Goal: Task Accomplishment & Management: Use online tool/utility

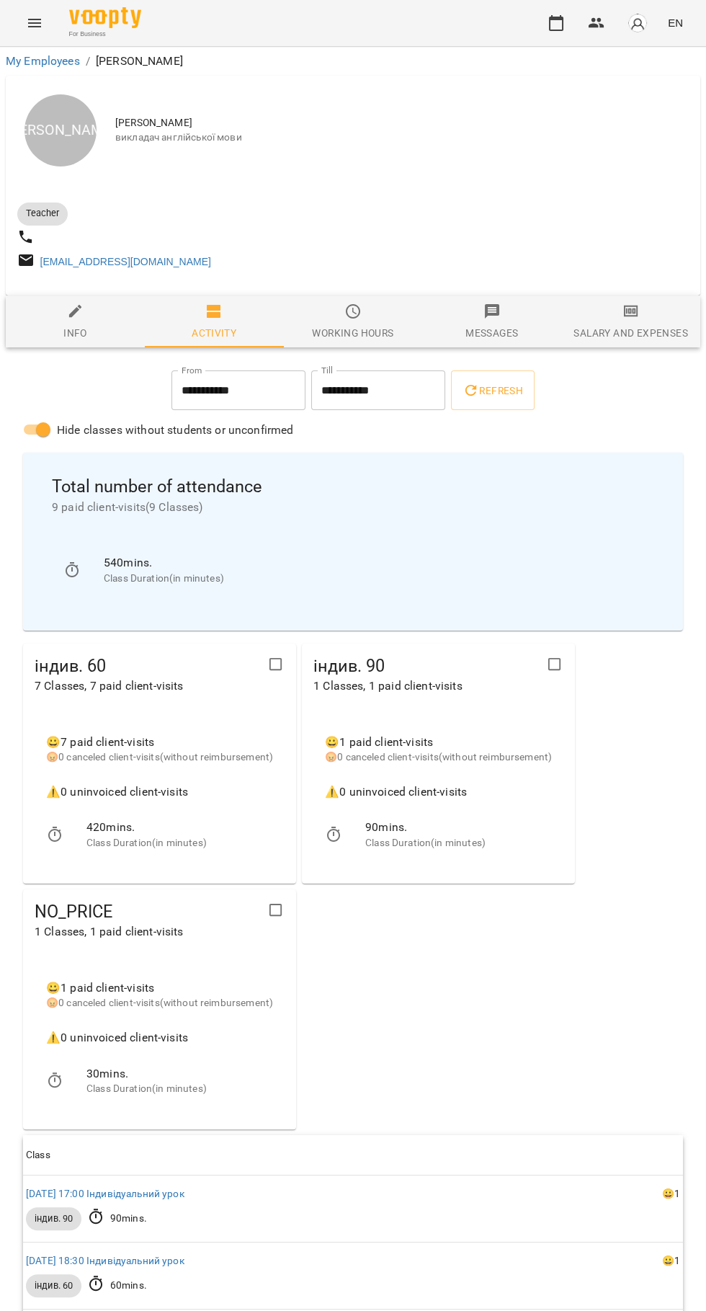
click at [556, 23] on icon "button" at bounding box center [556, 22] width 17 height 17
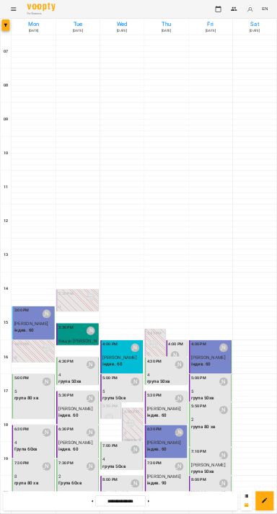
scroll to position [139, 0]
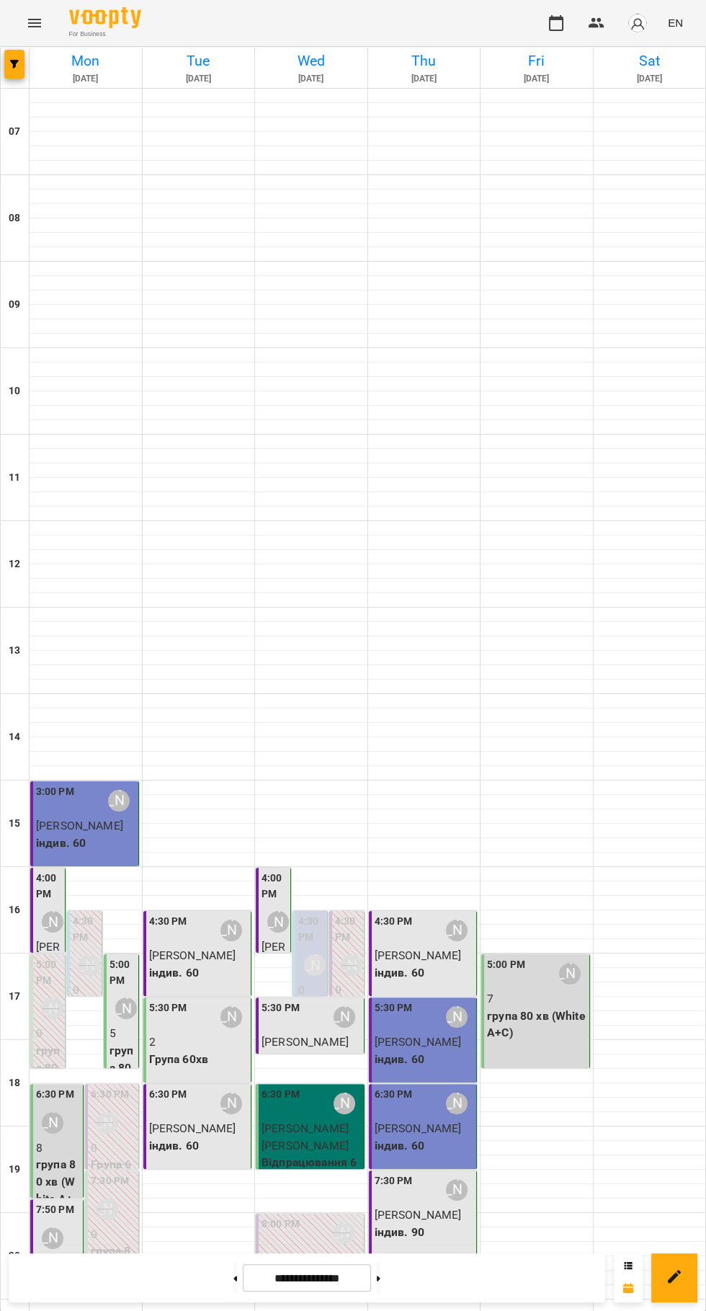
click at [381, 1278] on icon at bounding box center [379, 1278] width 4 height 5
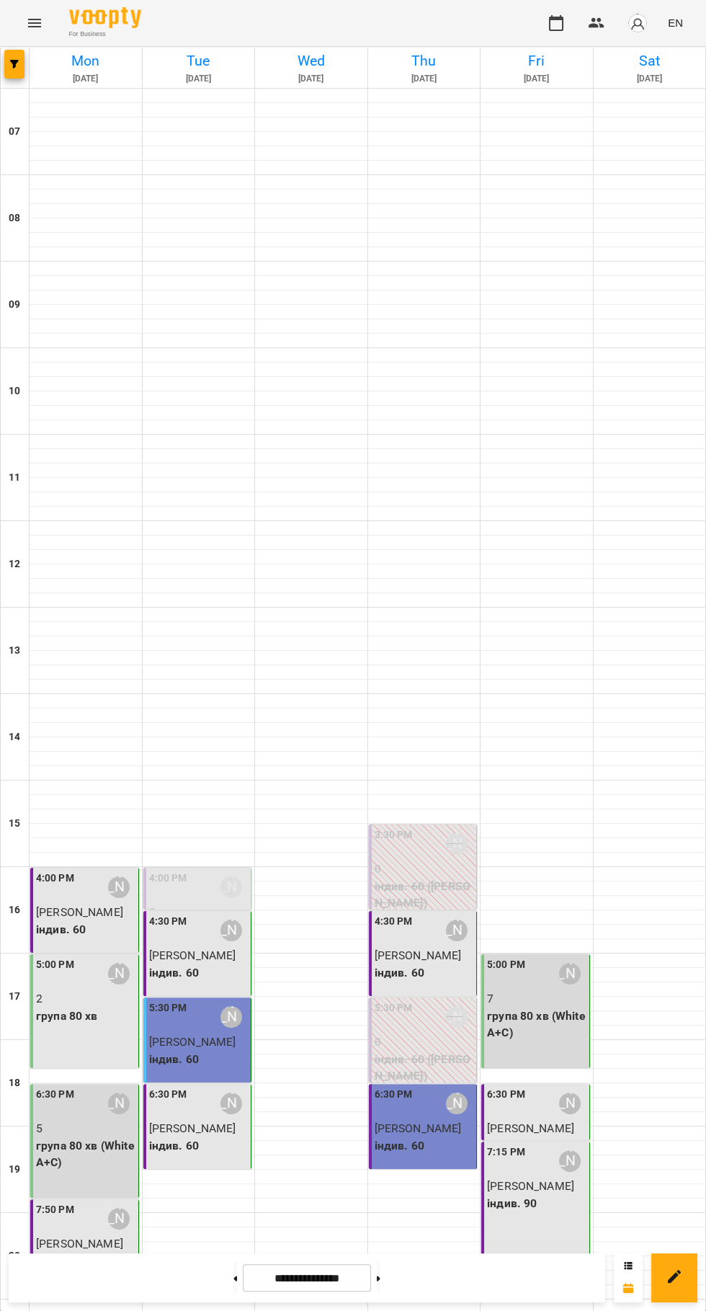
click at [381, 1278] on icon at bounding box center [379, 1278] width 4 height 5
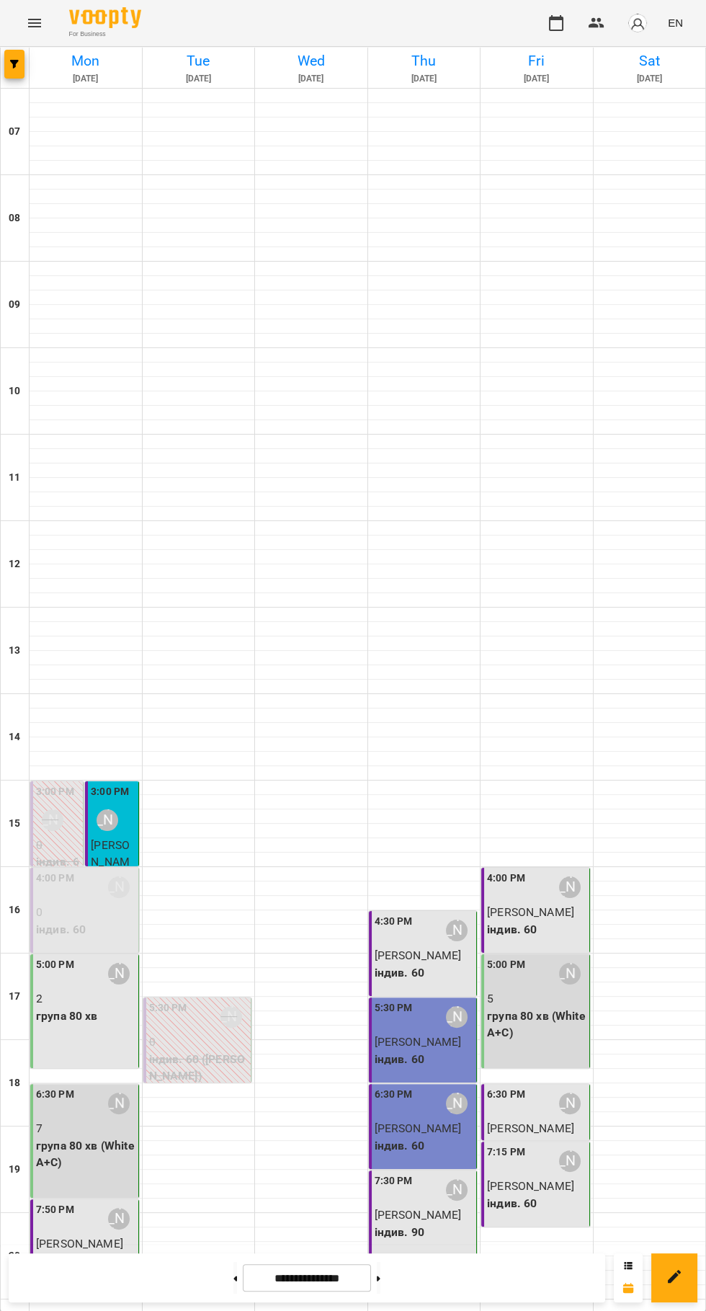
click at [381, 1278] on icon at bounding box center [379, 1278] width 4 height 5
type input "**********"
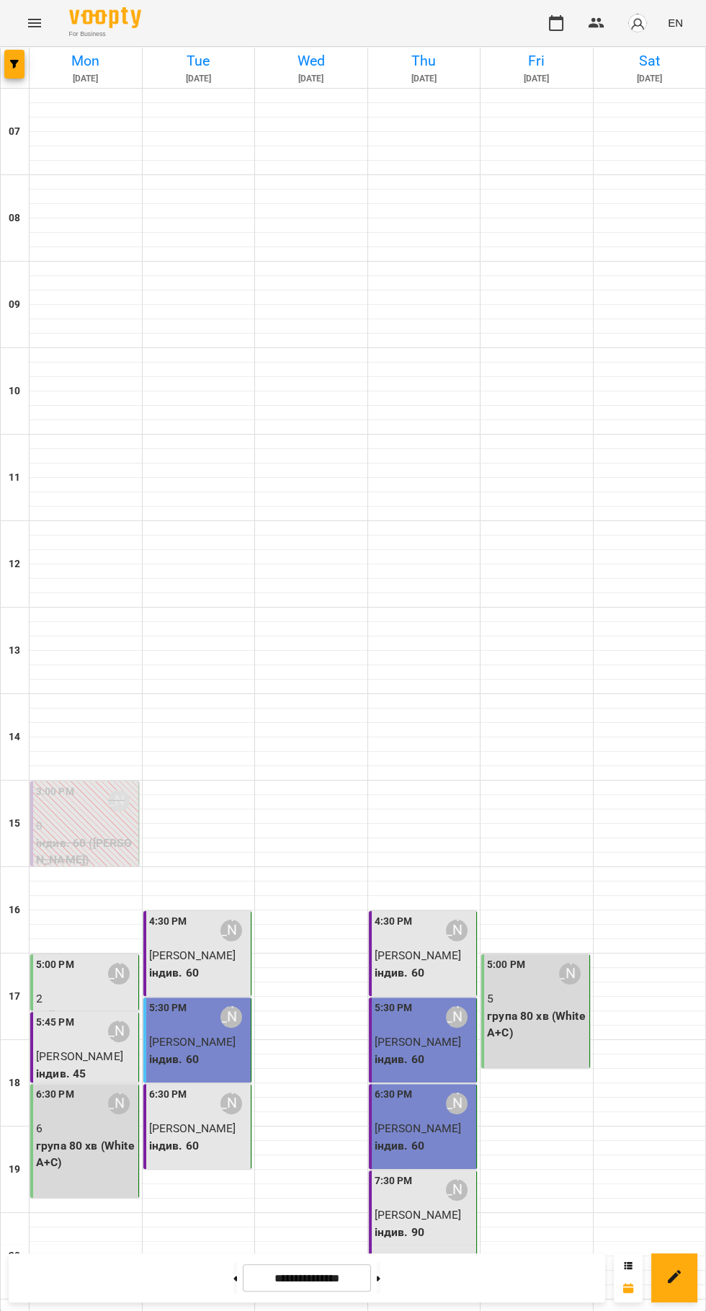
click at [58, 957] on label "5:00 PM" at bounding box center [55, 965] width 38 height 16
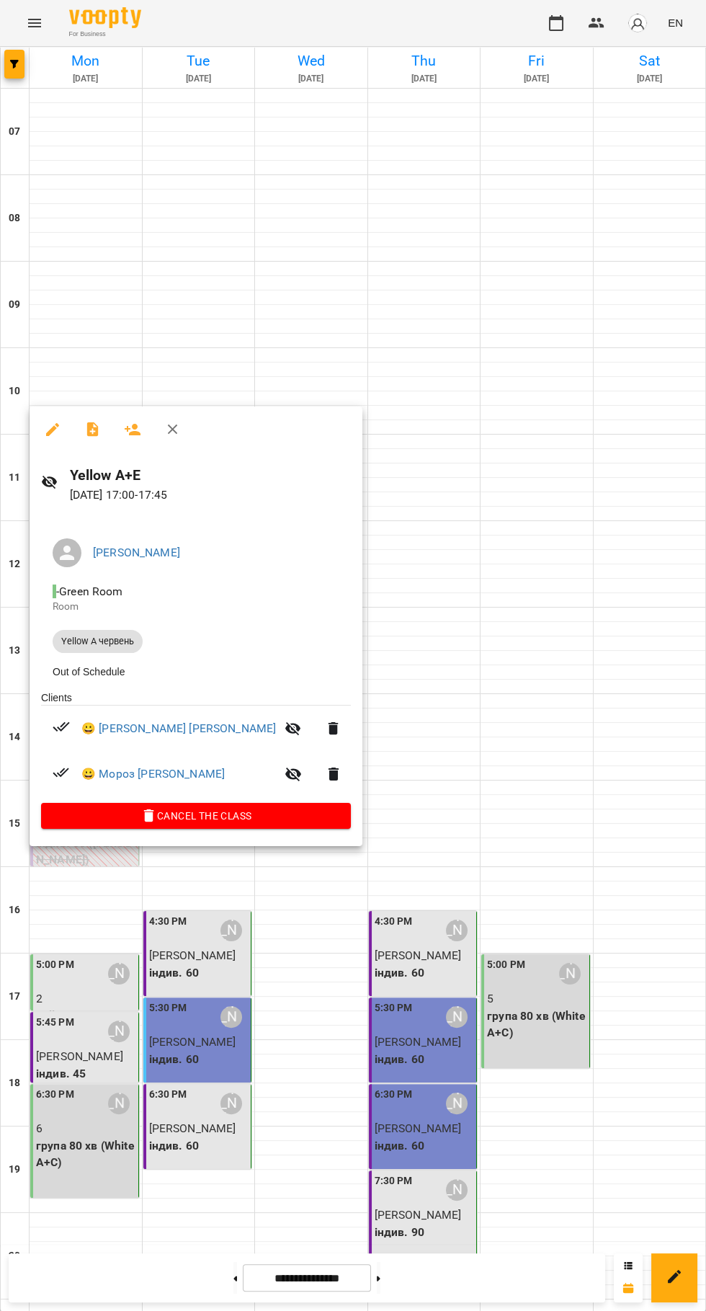
click at [92, 429] on icon "button" at bounding box center [92, 429] width 17 height 17
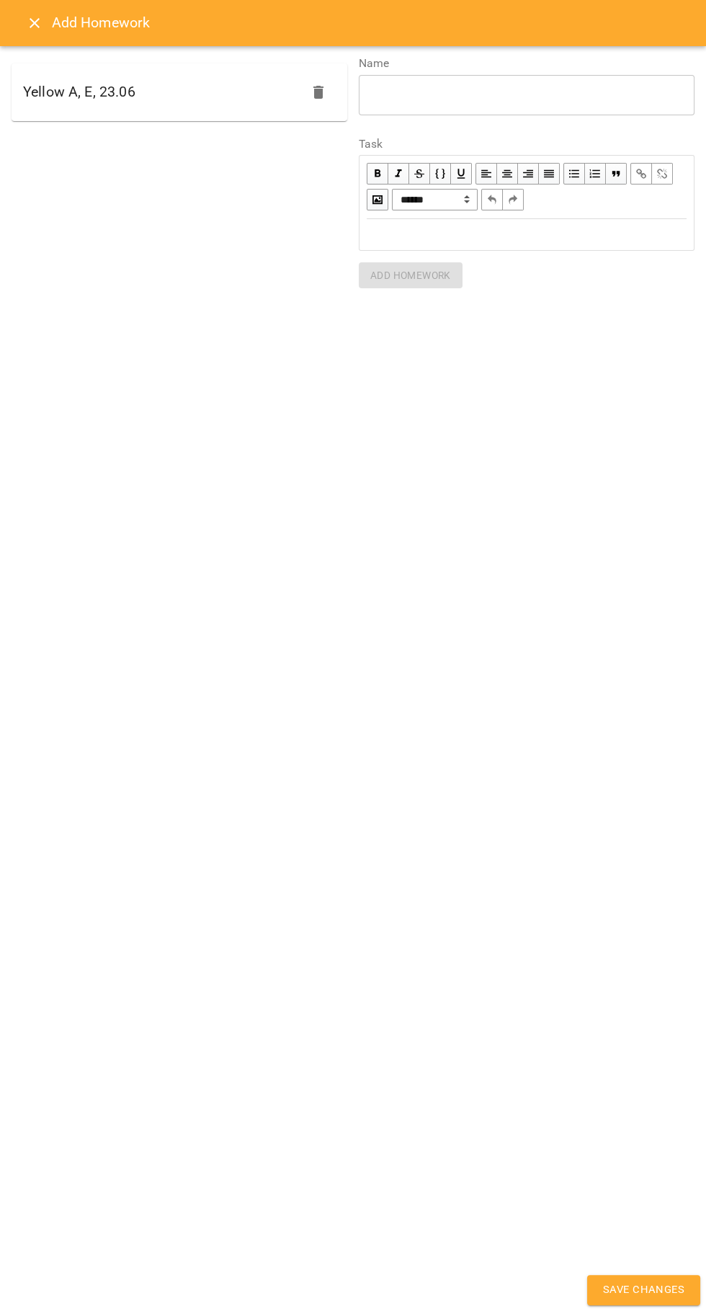
click at [88, 114] on div "Yellow A, E, 23.06" at bounding box center [180, 92] width 336 height 58
type textarea "**********"
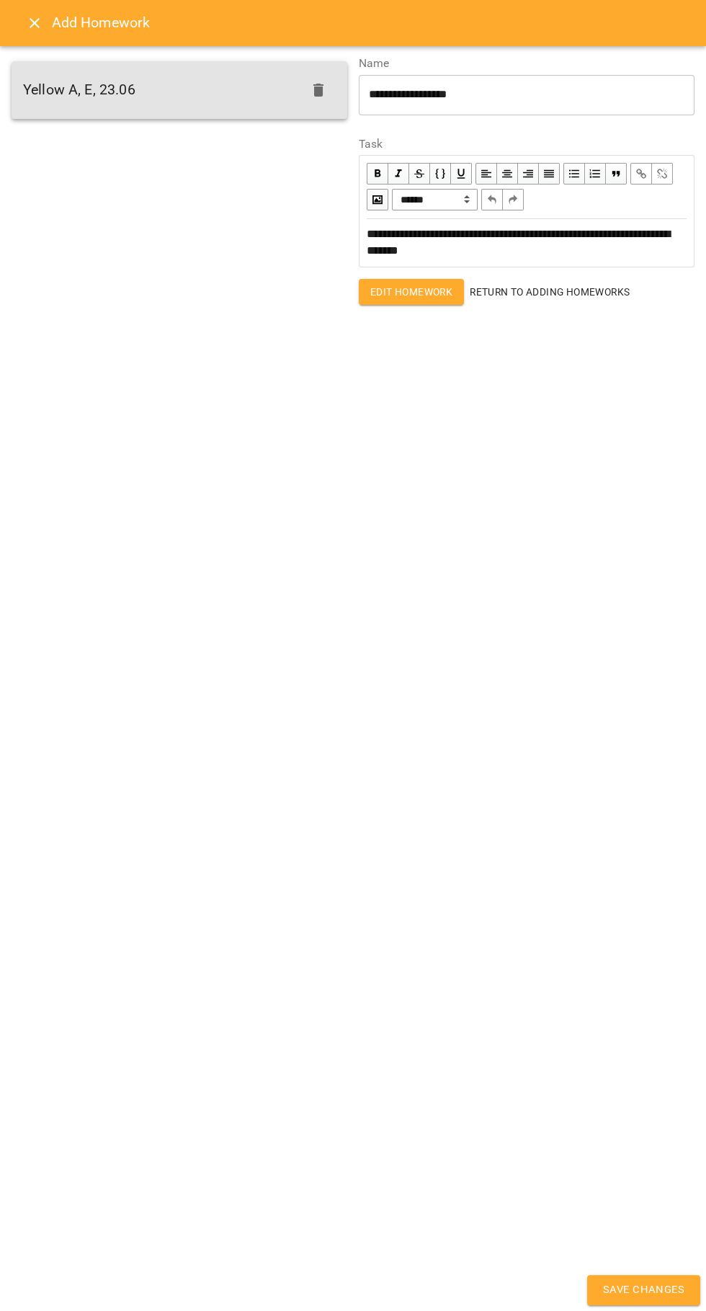
click at [17, 31] on div "Add Homework" at bounding box center [353, 23] width 706 height 46
